Goal: Task Accomplishment & Management: Manage account settings

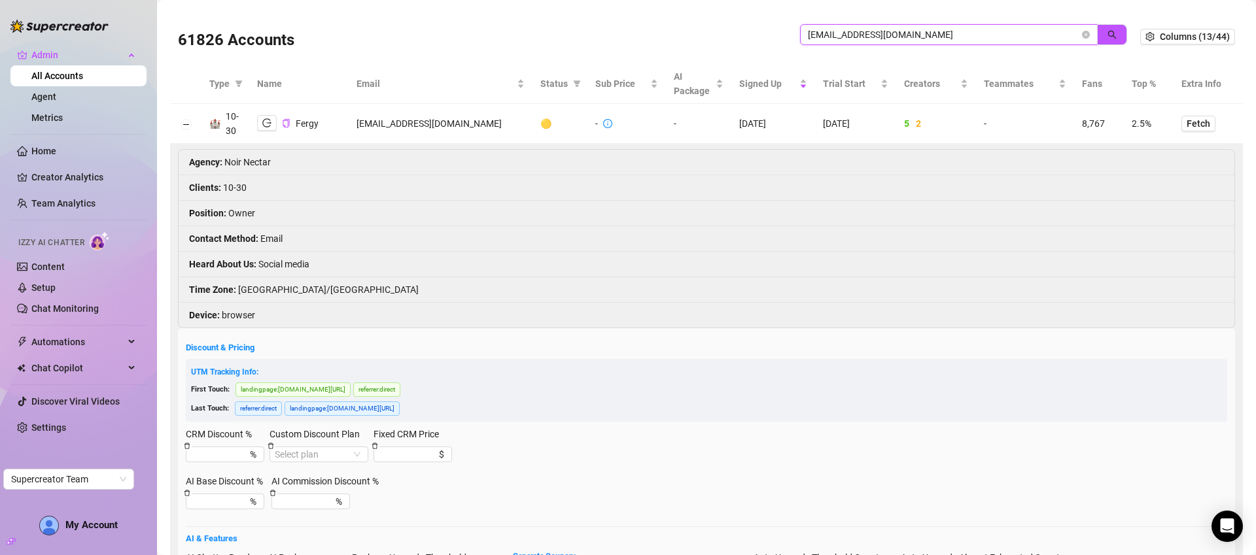
click at [869, 33] on input "zeravanygref@gmail.com" at bounding box center [944, 34] width 272 height 14
type input "jackson"
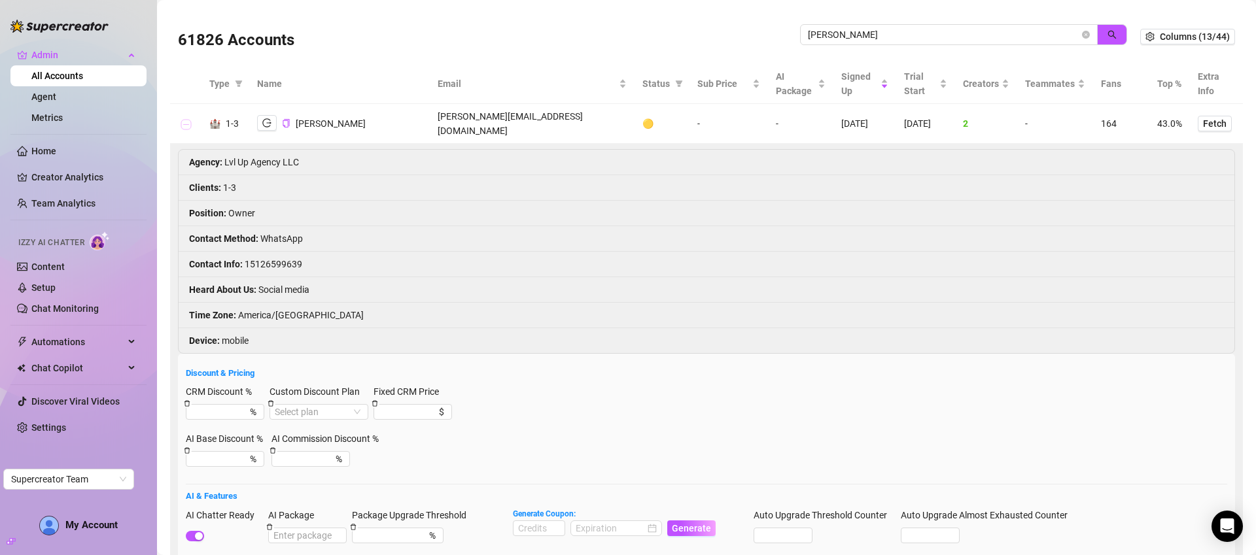
click at [186, 119] on button "Collapse row" at bounding box center [186, 124] width 10 height 10
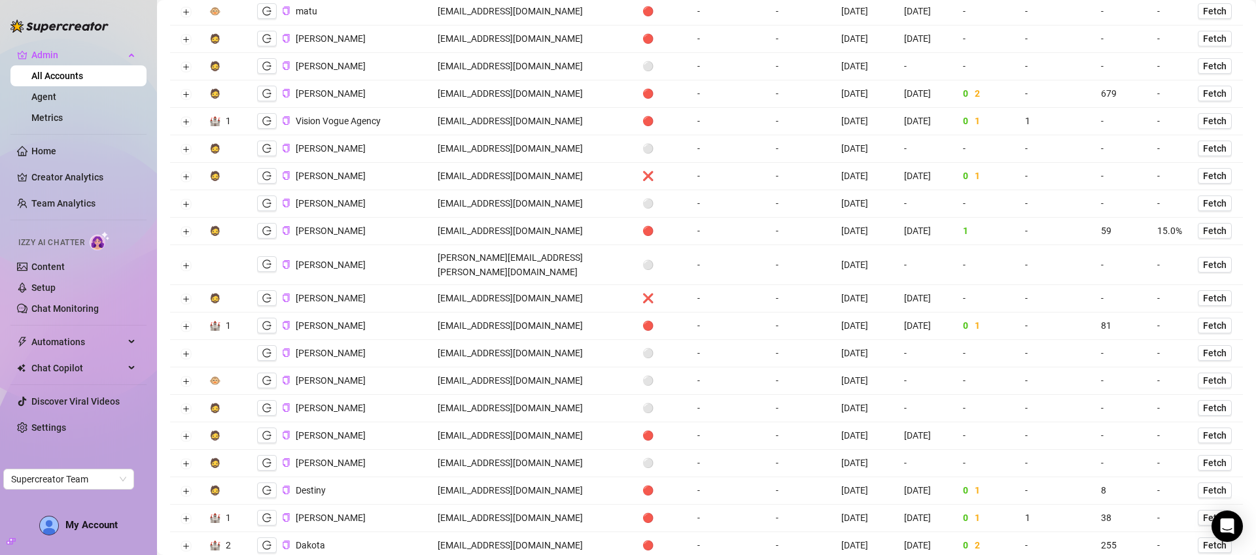
scroll to position [1175, 0]
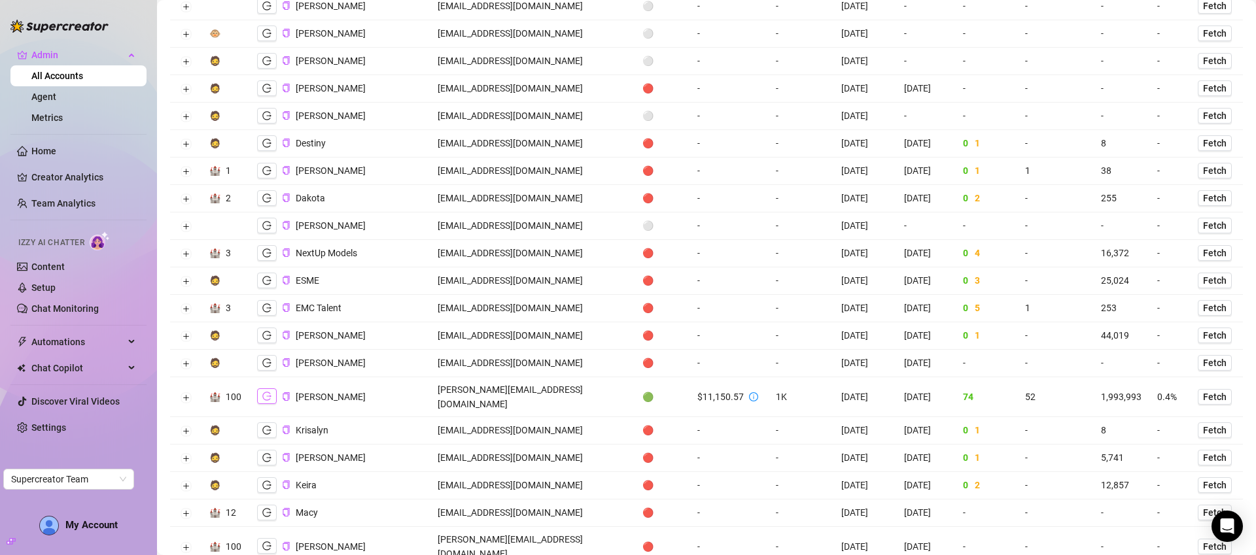
click at [265, 392] on icon "logout" at bounding box center [266, 396] width 9 height 9
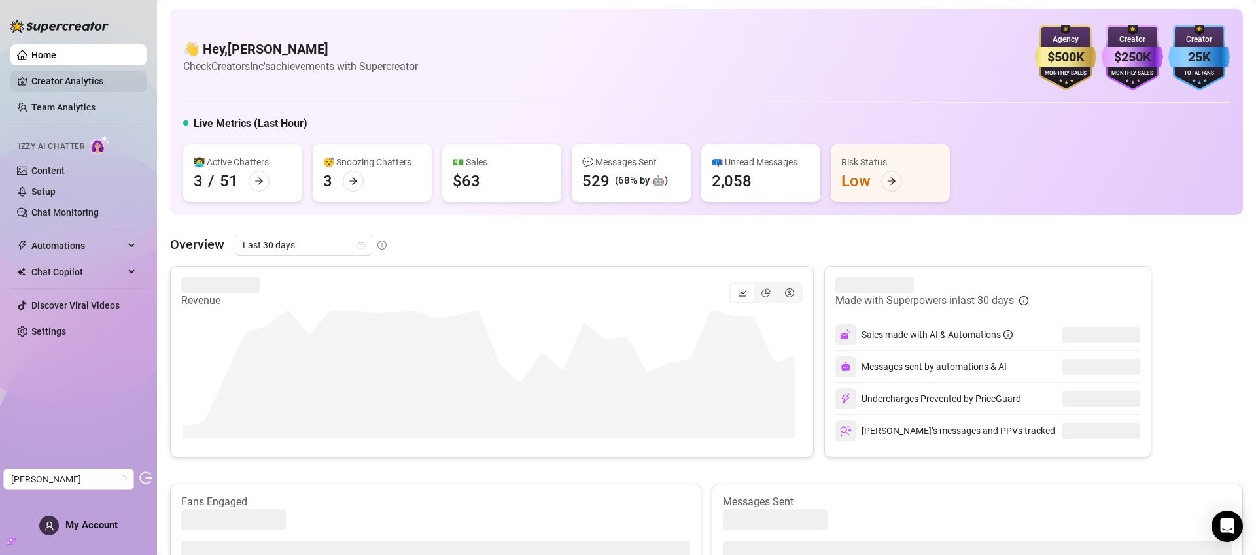
click at [85, 81] on link "Creator Analytics" at bounding box center [83, 81] width 105 height 21
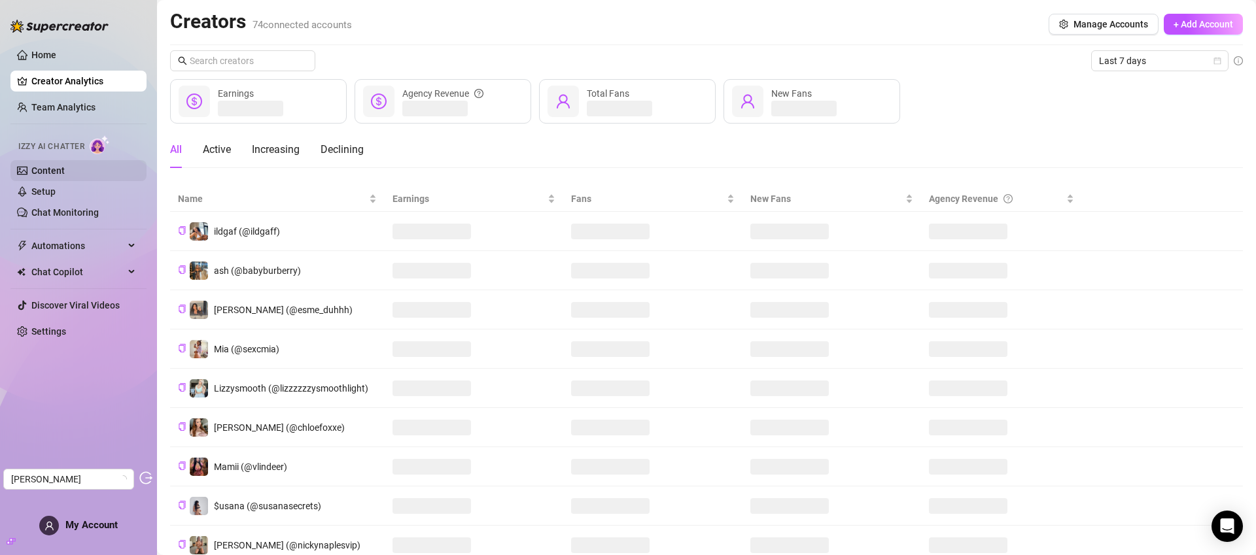
click at [65, 171] on link "Content" at bounding box center [47, 171] width 33 height 10
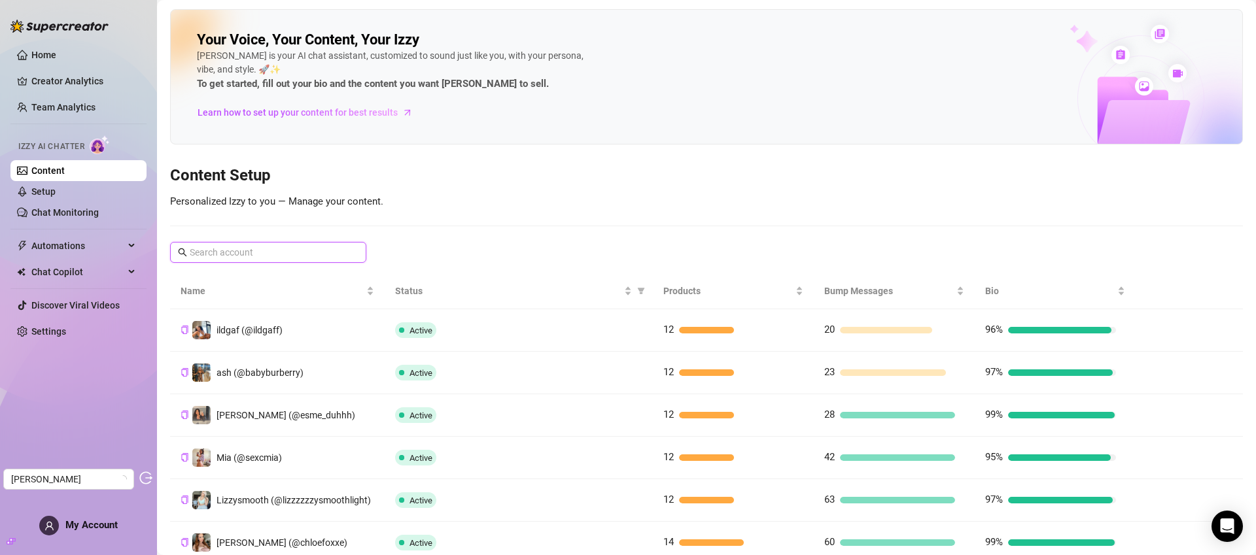
click at [333, 255] on input "text" at bounding box center [269, 252] width 158 height 14
paste input "kristenhancher"
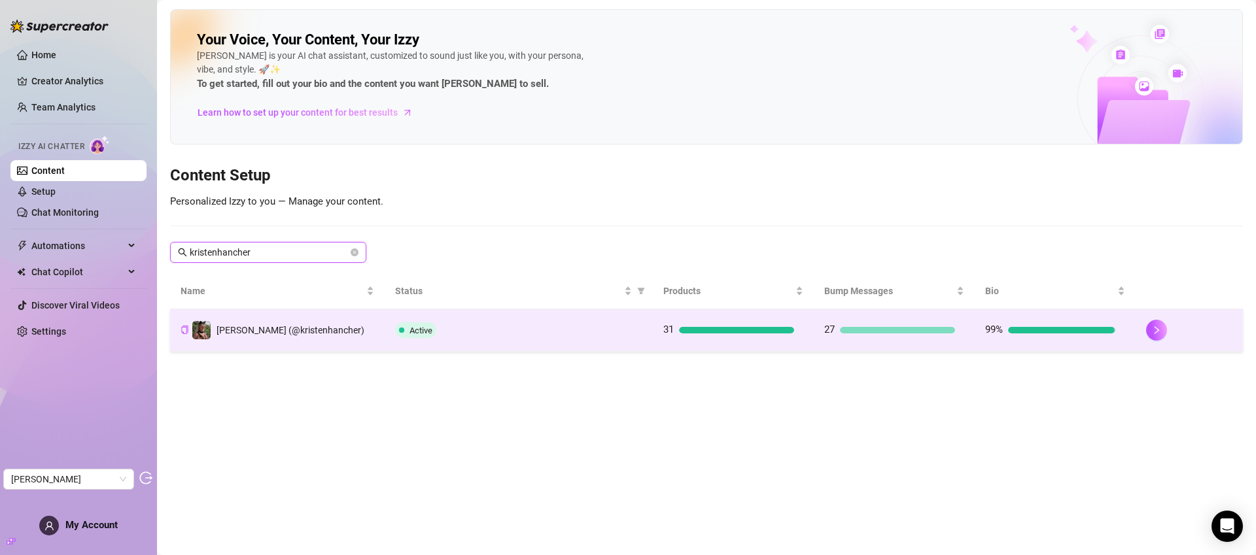
type input "kristenhancher"
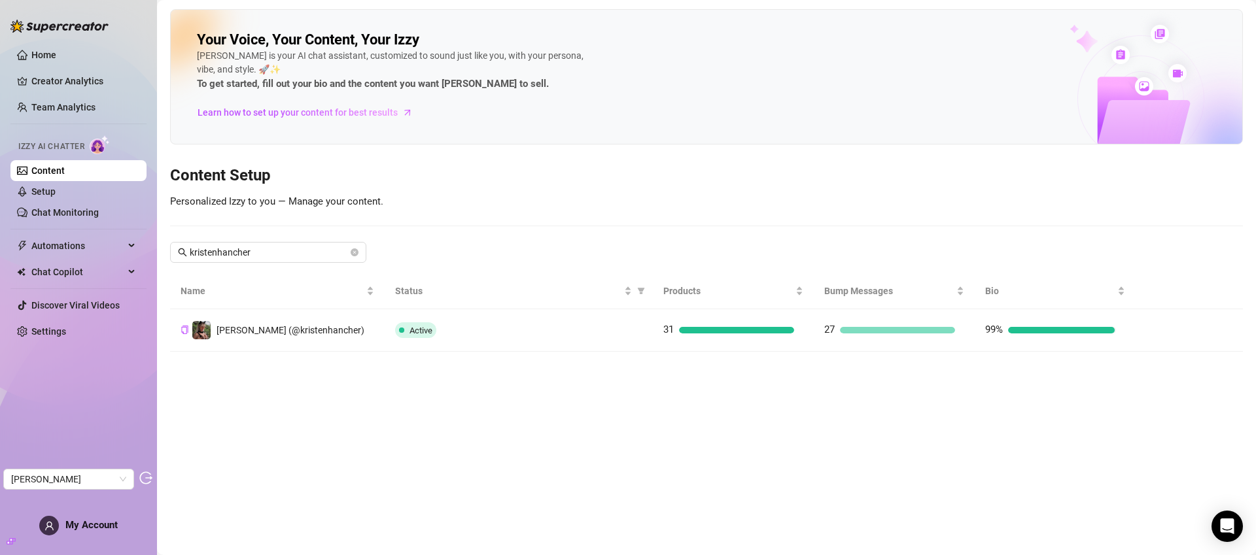
drag, startPoint x: 474, startPoint y: 338, endPoint x: 482, endPoint y: 338, distance: 7.9
click at [480, 338] on td "Active" at bounding box center [519, 330] width 268 height 43
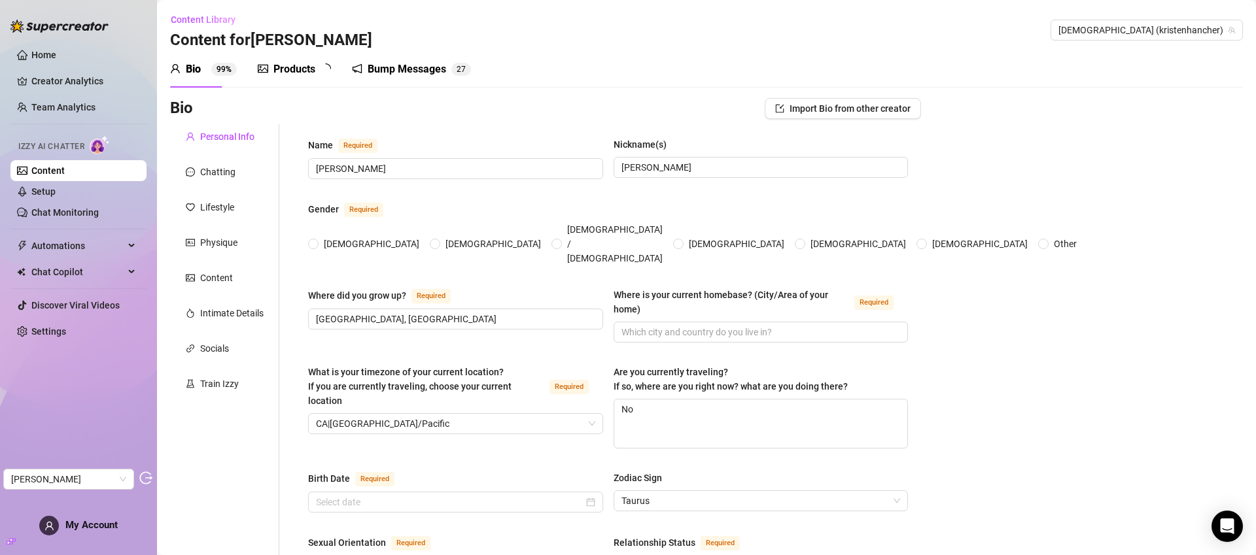
radio input "true"
type input "[DATE]"
click at [301, 73] on div "Products" at bounding box center [294, 70] width 42 height 16
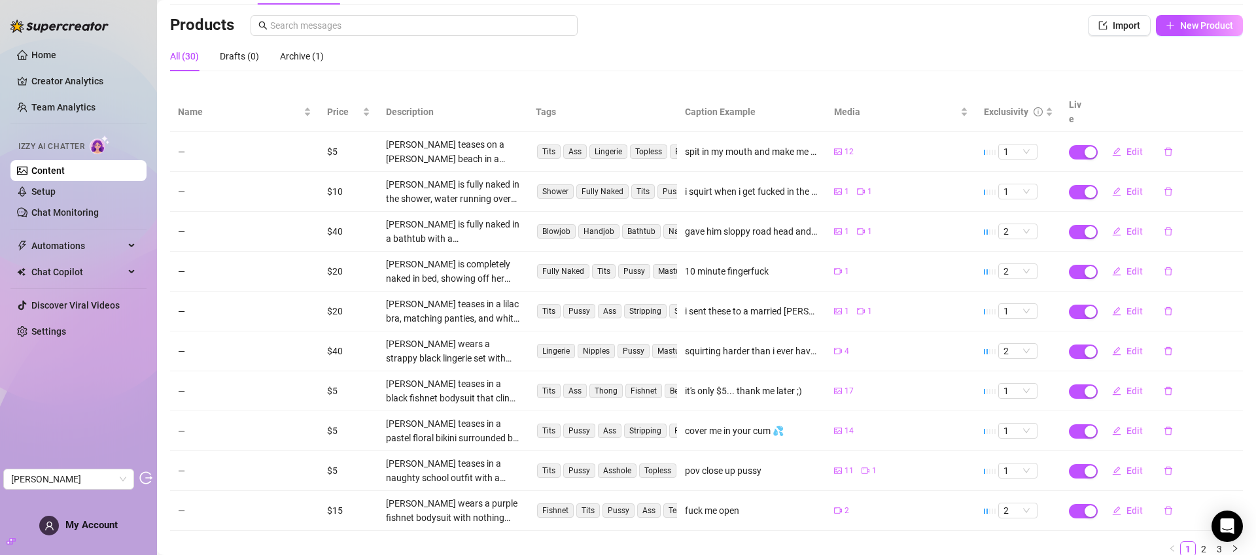
scroll to position [120, 0]
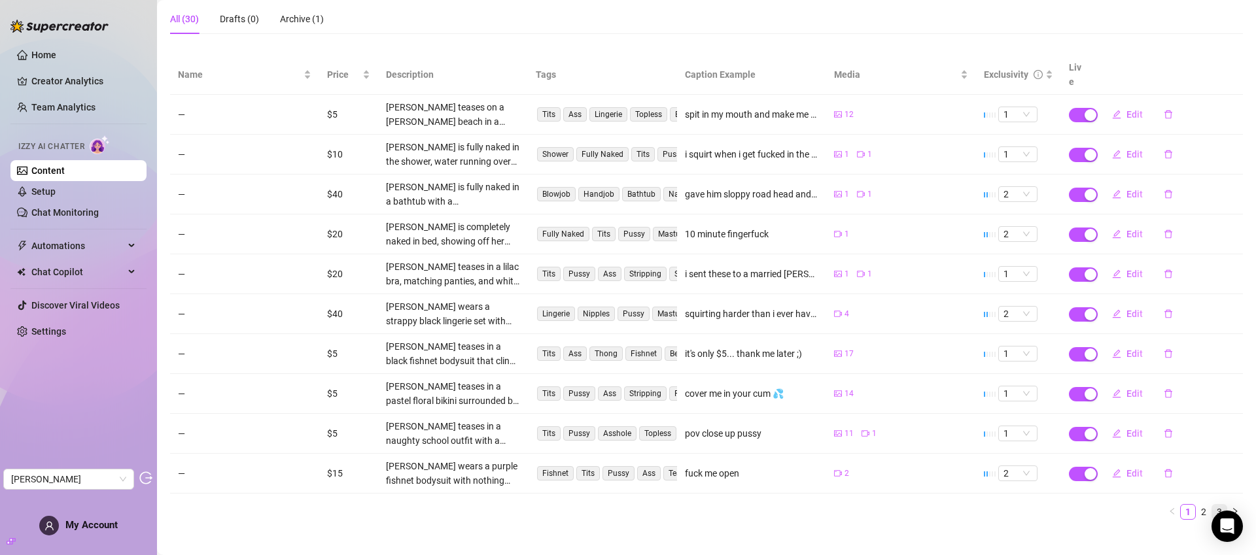
click at [1213, 505] on link "3" at bounding box center [1219, 512] width 14 height 14
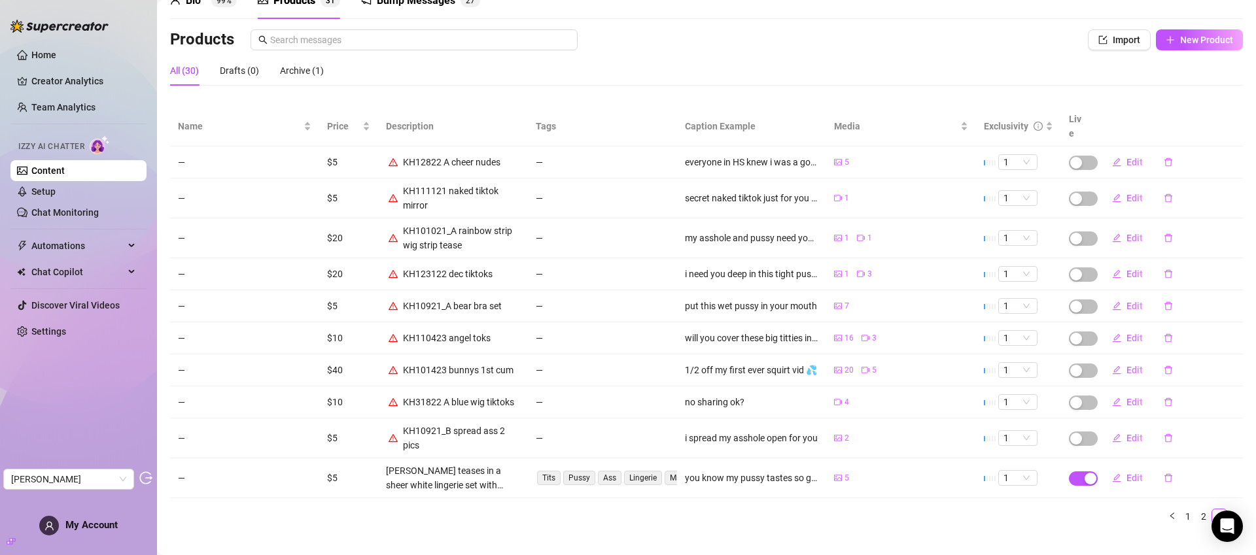
scroll to position [73, 0]
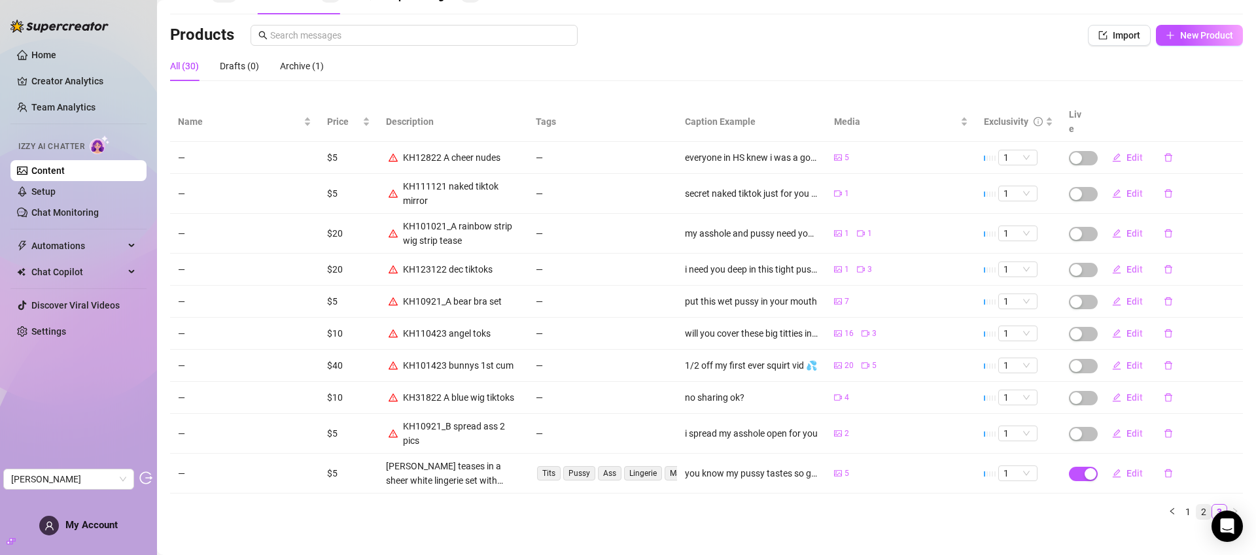
click at [1197, 505] on link "2" at bounding box center [1204, 512] width 14 height 14
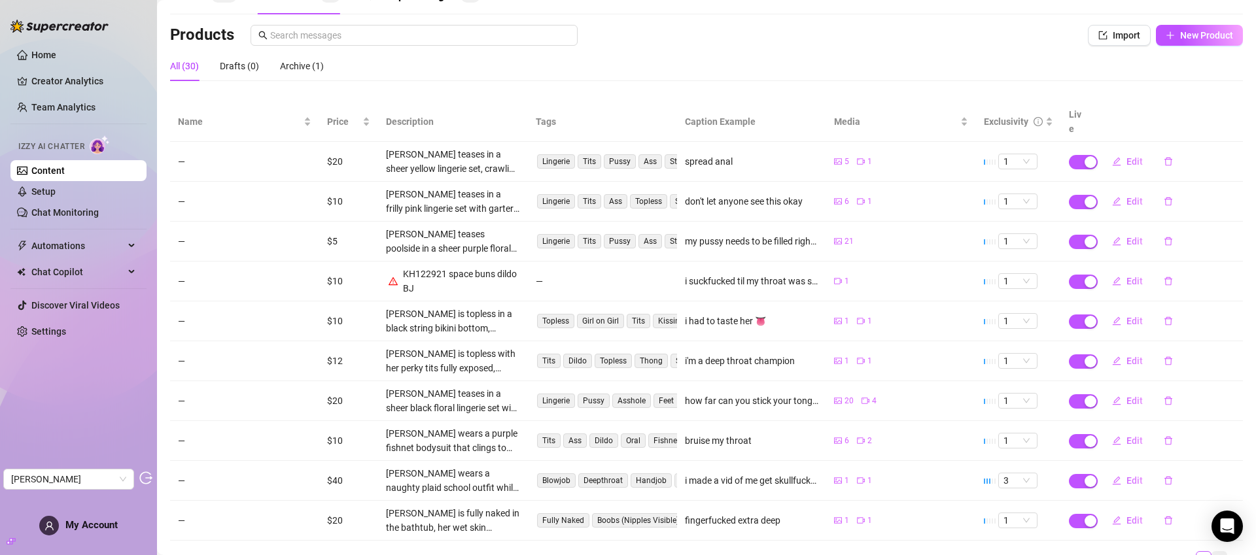
click at [1212, 552] on link "3" at bounding box center [1219, 559] width 14 height 14
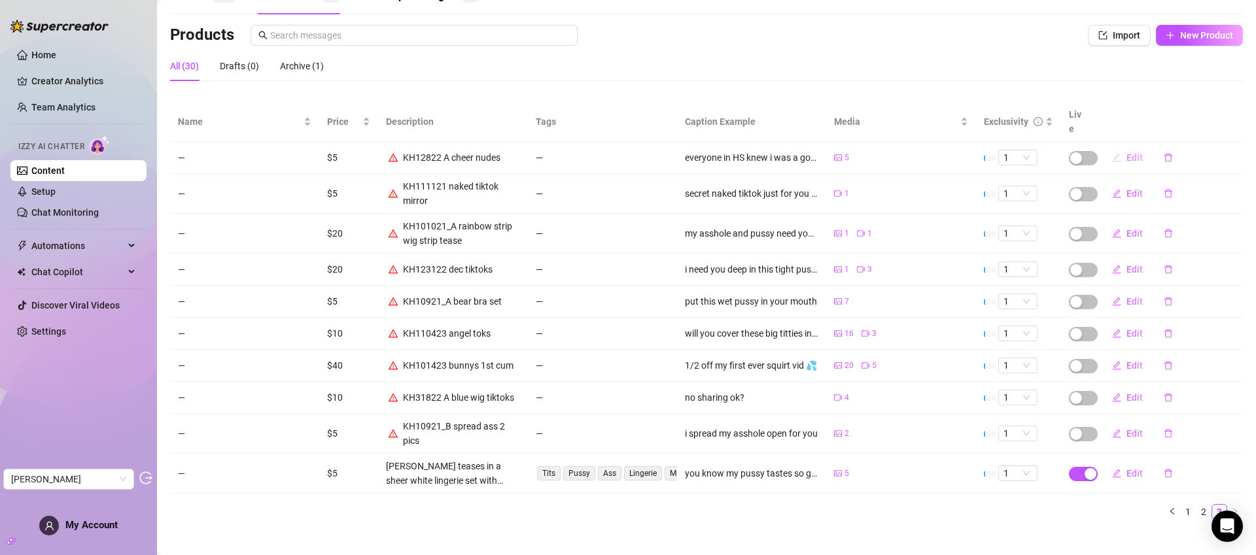
click at [1129, 152] on span "Edit" at bounding box center [1135, 157] width 16 height 10
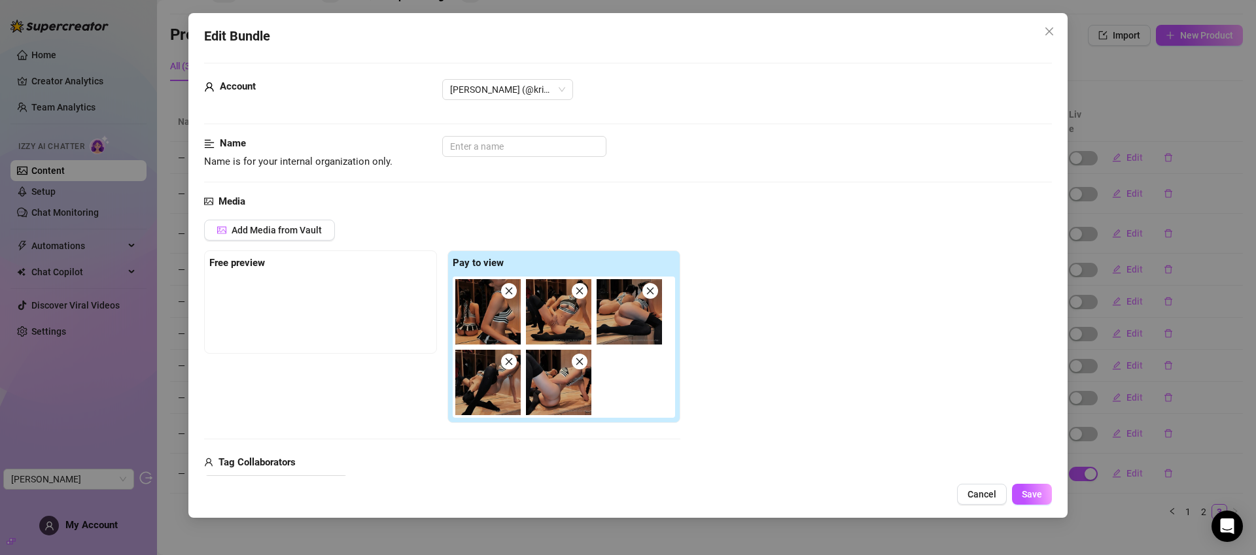
scroll to position [5, 0]
click at [1053, 29] on icon "close" at bounding box center [1049, 31] width 10 height 10
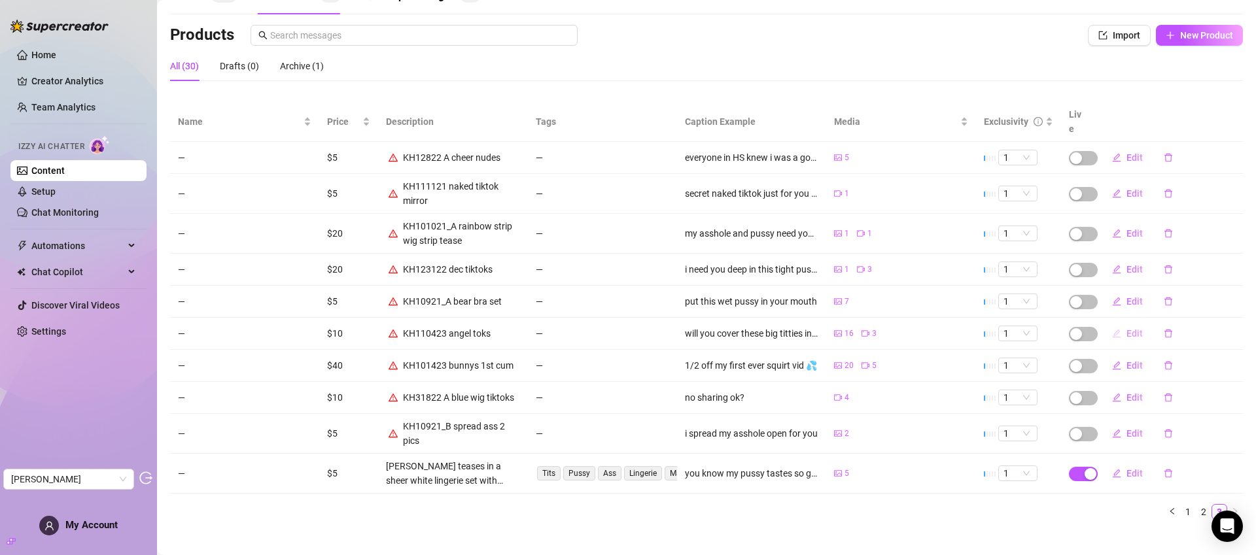
click at [1127, 328] on span "Edit" at bounding box center [1135, 333] width 16 height 10
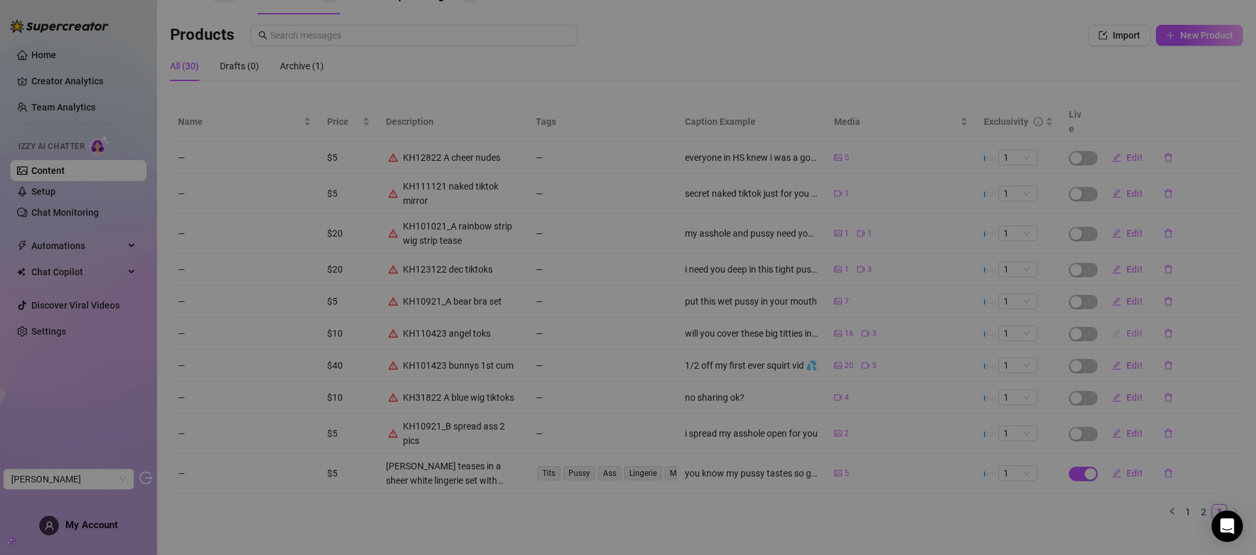
type textarea "will you cover these big titties in your cum daddy"
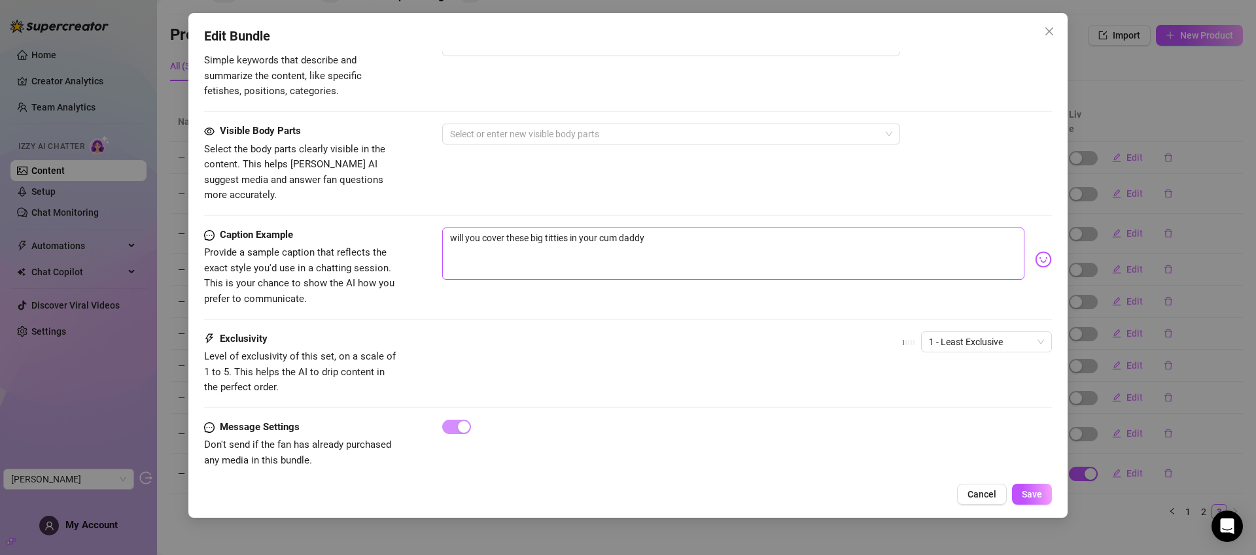
scroll to position [832, 0]
click at [1046, 27] on icon "close" at bounding box center [1049, 31] width 10 height 10
